Goal: Task Accomplishment & Management: Use online tool/utility

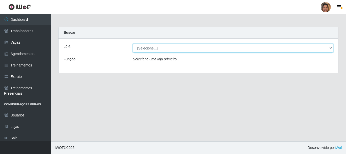
click at [329, 45] on select "[Selecione...] Mar Vermelho - CEASA Mar Vermelho - Centro de Distribuição" at bounding box center [233, 48] width 200 height 9
select select "474"
click at [133, 44] on select "[Selecione...] Mar Vermelho - CEASA Mar Vermelho - Centro de Distribuição" at bounding box center [233, 48] width 200 height 9
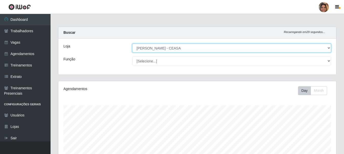
scroll to position [105, 278]
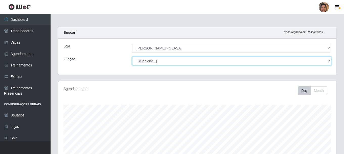
click at [157, 62] on select "[Selecione...] Repositor Repositor + Repositor ++" at bounding box center [231, 60] width 199 height 9
select select "24"
click at [132, 56] on select "[Selecione...] Repositor Repositor + Repositor ++" at bounding box center [231, 60] width 199 height 9
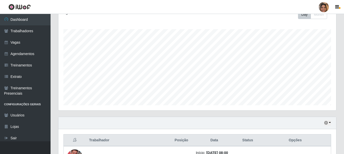
scroll to position [137, 0]
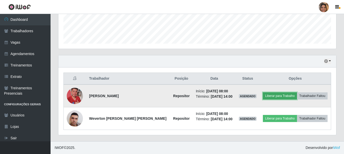
click at [271, 95] on button "Liberar para Trabalho" at bounding box center [280, 95] width 34 height 7
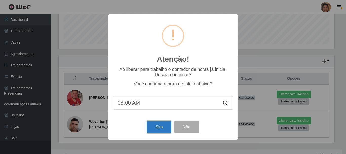
click at [150, 125] on button "Sim" at bounding box center [158, 127] width 25 height 12
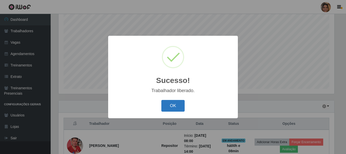
click at [179, 106] on button "OK" at bounding box center [173, 106] width 24 height 12
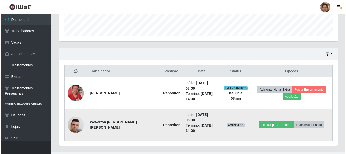
scroll to position [145, 0]
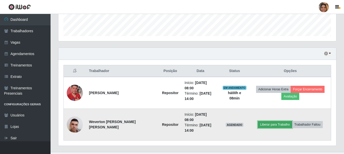
click at [268, 121] on button "Liberar para Trabalho" at bounding box center [275, 124] width 34 height 7
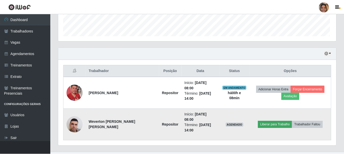
scroll to position [105, 275]
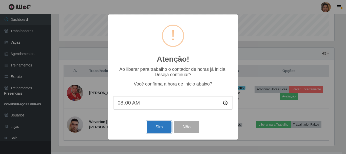
click at [160, 126] on button "Sim" at bounding box center [158, 127] width 25 height 12
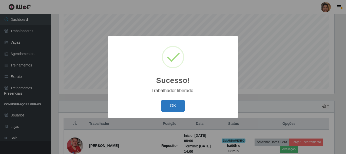
click at [170, 101] on button "OK" at bounding box center [173, 106] width 24 height 12
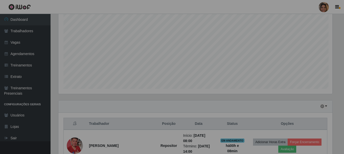
scroll to position [105, 278]
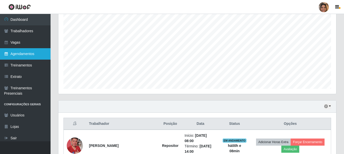
click at [31, 52] on link "Agendamentos" at bounding box center [25, 53] width 51 height 11
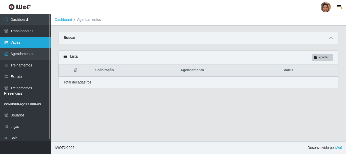
click at [28, 46] on link "Vagas" at bounding box center [25, 42] width 51 height 11
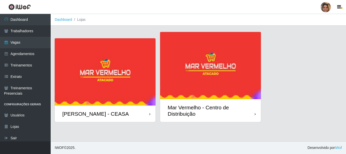
click at [79, 60] on img at bounding box center [105, 71] width 101 height 67
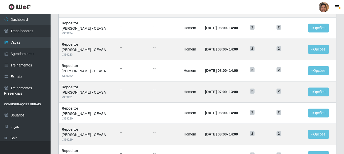
scroll to position [123, 0]
